Goal: Information Seeking & Learning: Check status

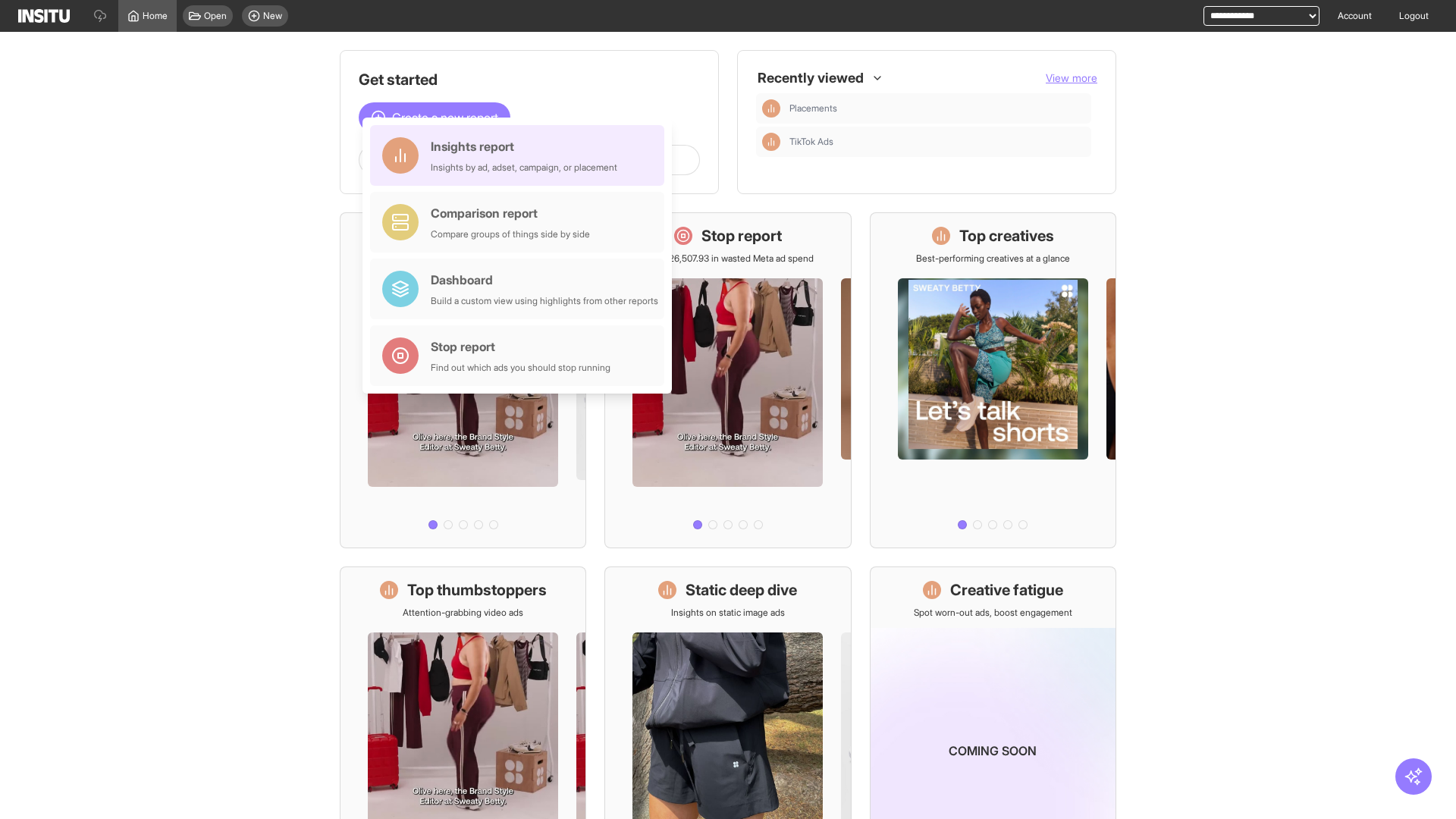
click at [521, 156] on div "Insights report Insights by ad, adset, campaign, or placement" at bounding box center [523, 155] width 187 height 36
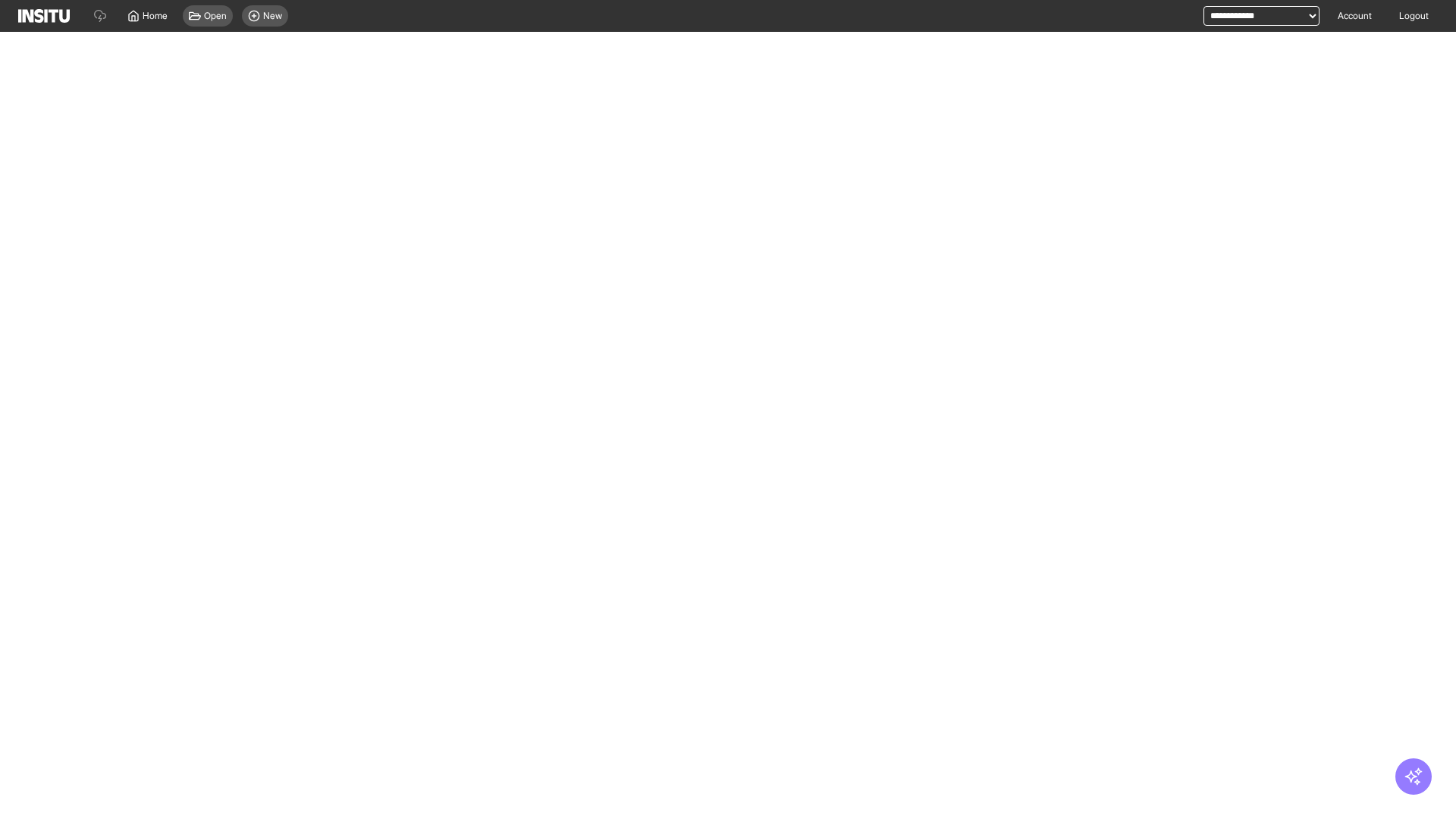
select select "**"
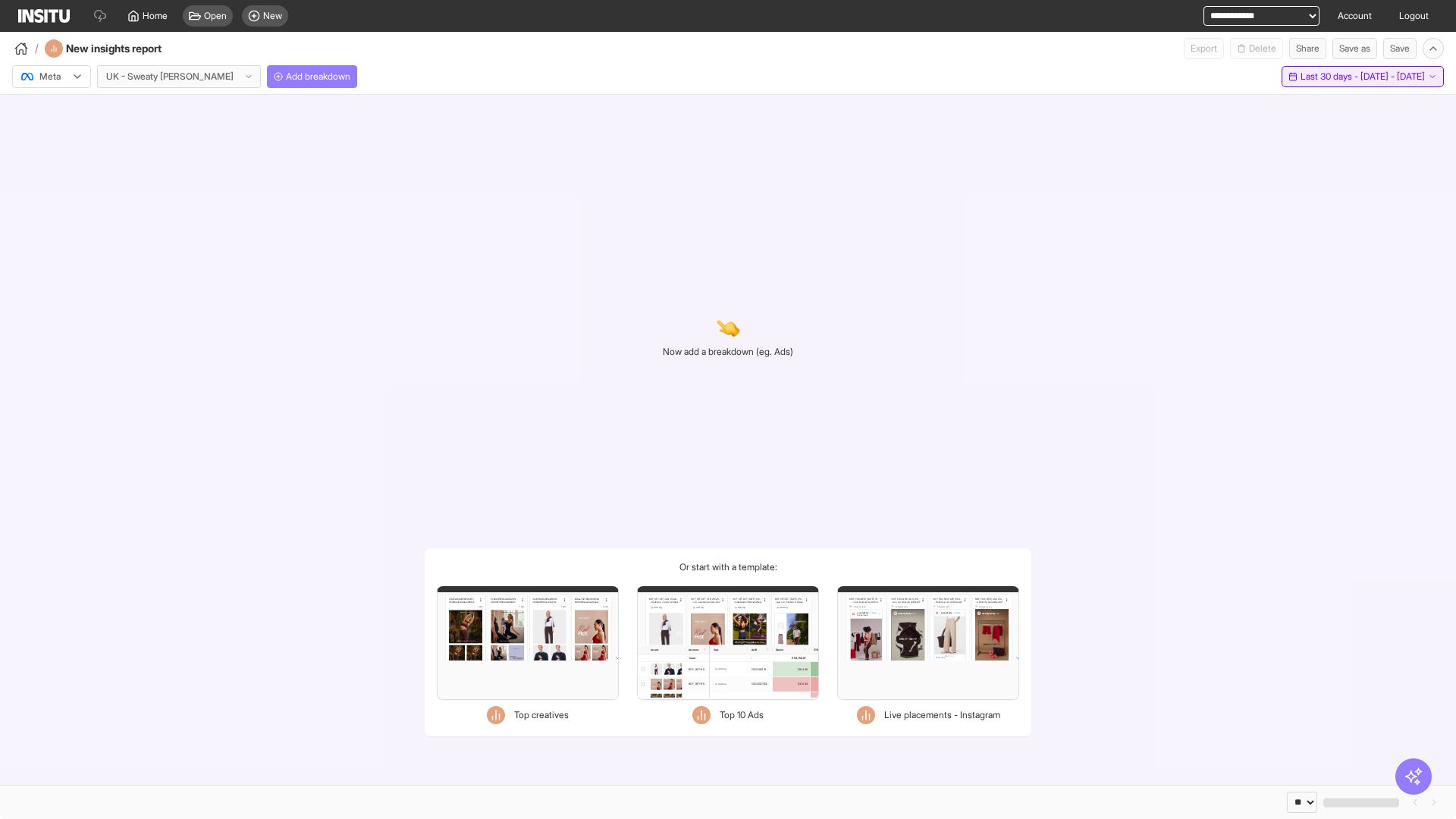
click at [1332, 77] on span "Last 30 days - [DATE] - [DATE]" at bounding box center [1363, 77] width 125 height 12
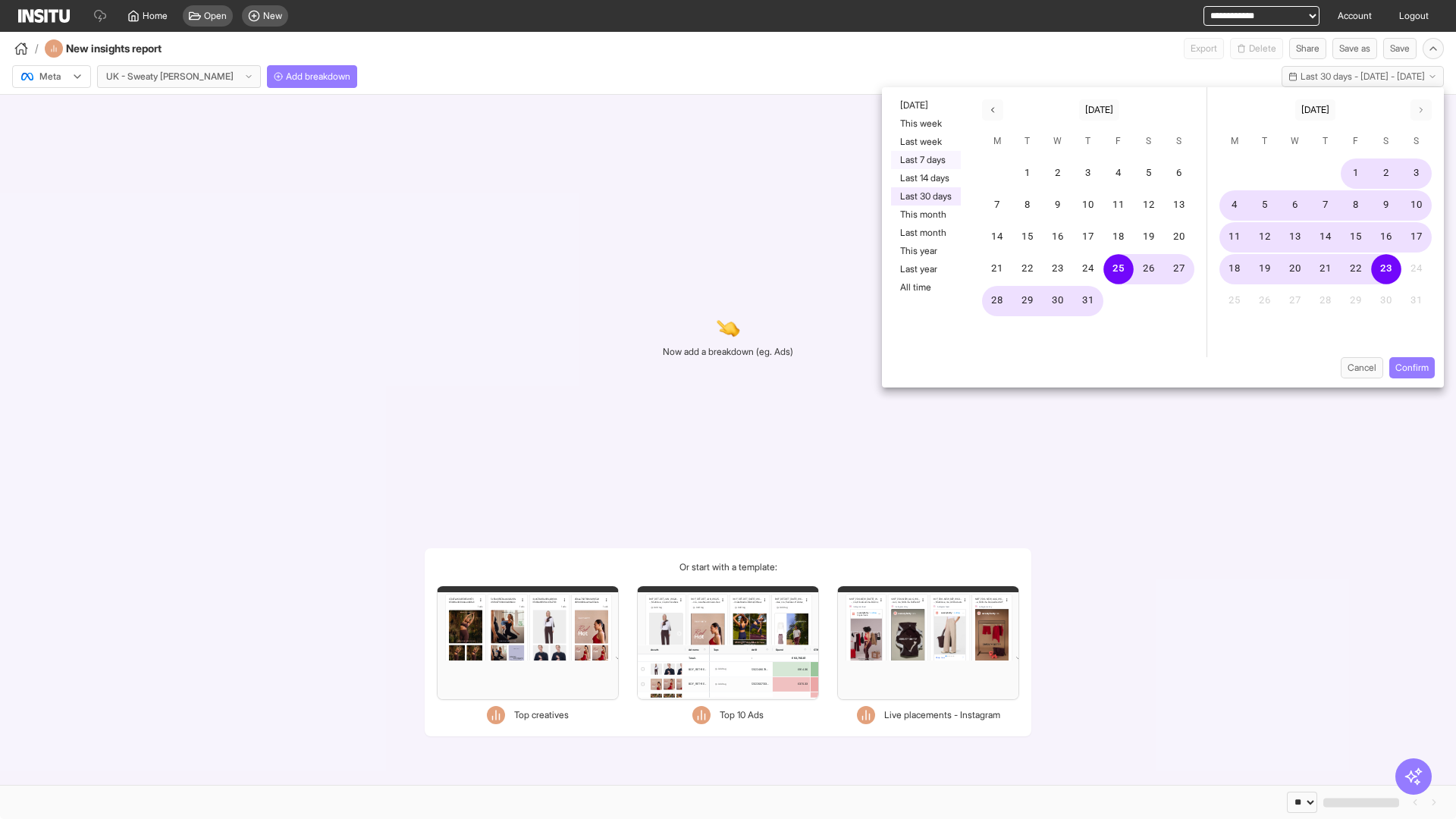
click at [925, 160] on button "Last 7 days" at bounding box center [926, 160] width 70 height 18
